Goal: Information Seeking & Learning: Find contact information

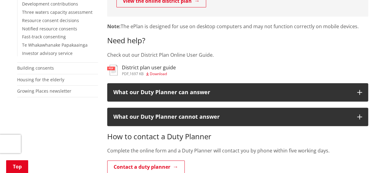
scroll to position [224, 0]
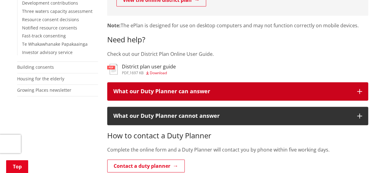
click at [360, 91] on icon "button" at bounding box center [359, 91] width 5 height 5
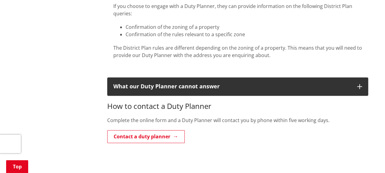
scroll to position [361, 0]
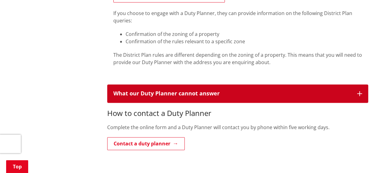
click at [360, 93] on icon "button" at bounding box center [359, 93] width 5 height 5
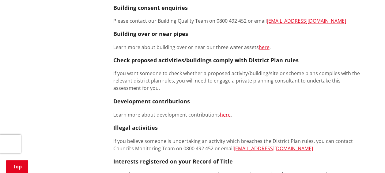
scroll to position [481, 0]
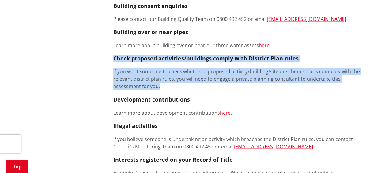
drag, startPoint x: 114, startPoint y: 59, endPoint x: 174, endPoint y: 85, distance: 65.3
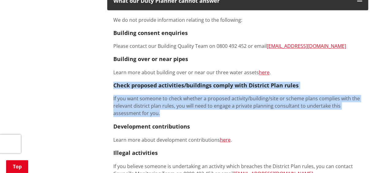
scroll to position [432, 0]
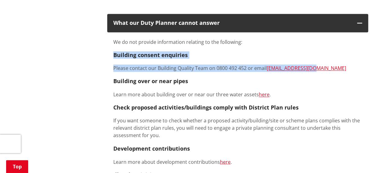
drag, startPoint x: 114, startPoint y: 55, endPoint x: 318, endPoint y: 66, distance: 204.9
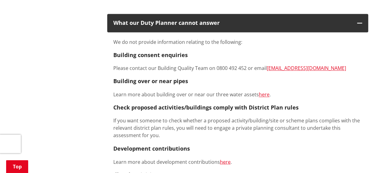
drag, startPoint x: 266, startPoint y: 67, endPoint x: 312, endPoint y: 67, distance: 45.9
click at [312, 67] on p "Please contact our Building Quality Team on 0800 492 452 or email [EMAIL_ADDRES…" at bounding box center [237, 67] width 249 height 7
copy p "[EMAIL_ADDRESS][DOMAIN_NAME]"
